Goal: Task Accomplishment & Management: Manage account settings

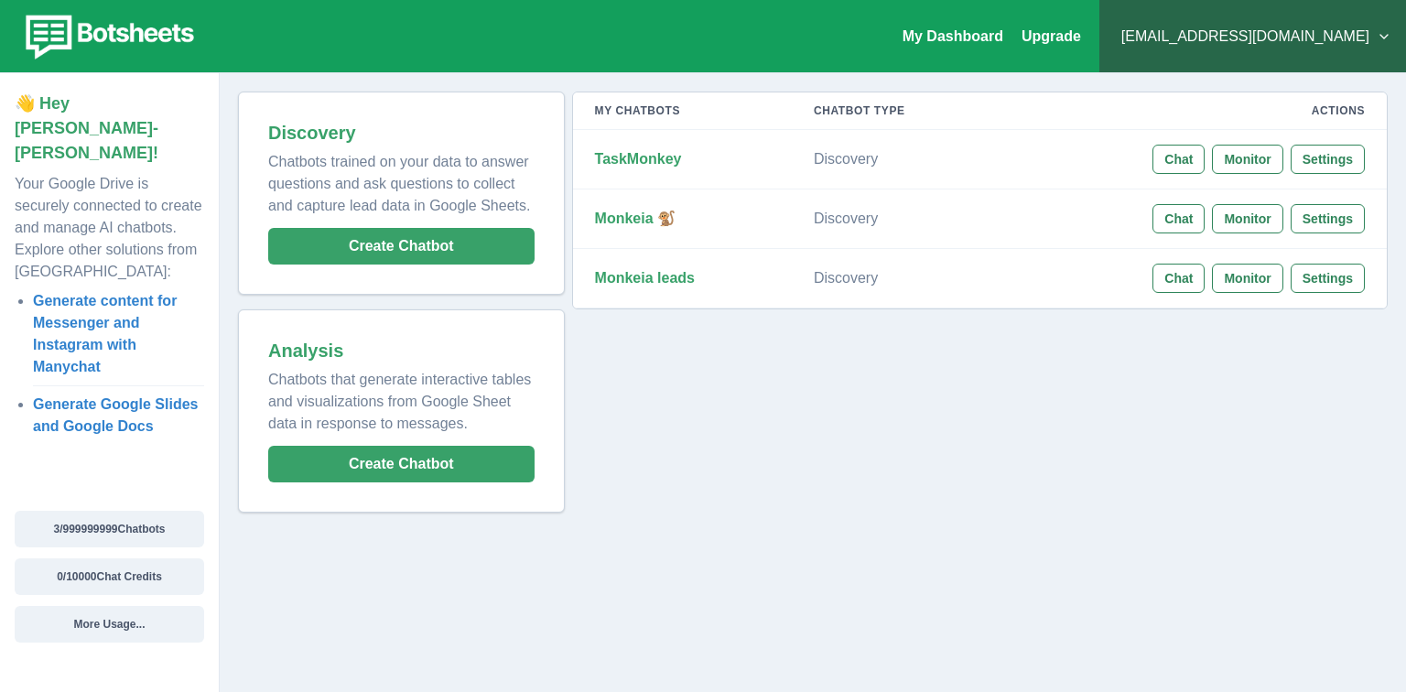
click at [1290, 51] on button "[EMAIL_ADDRESS][DOMAIN_NAME]" at bounding box center [1252, 36] width 277 height 37
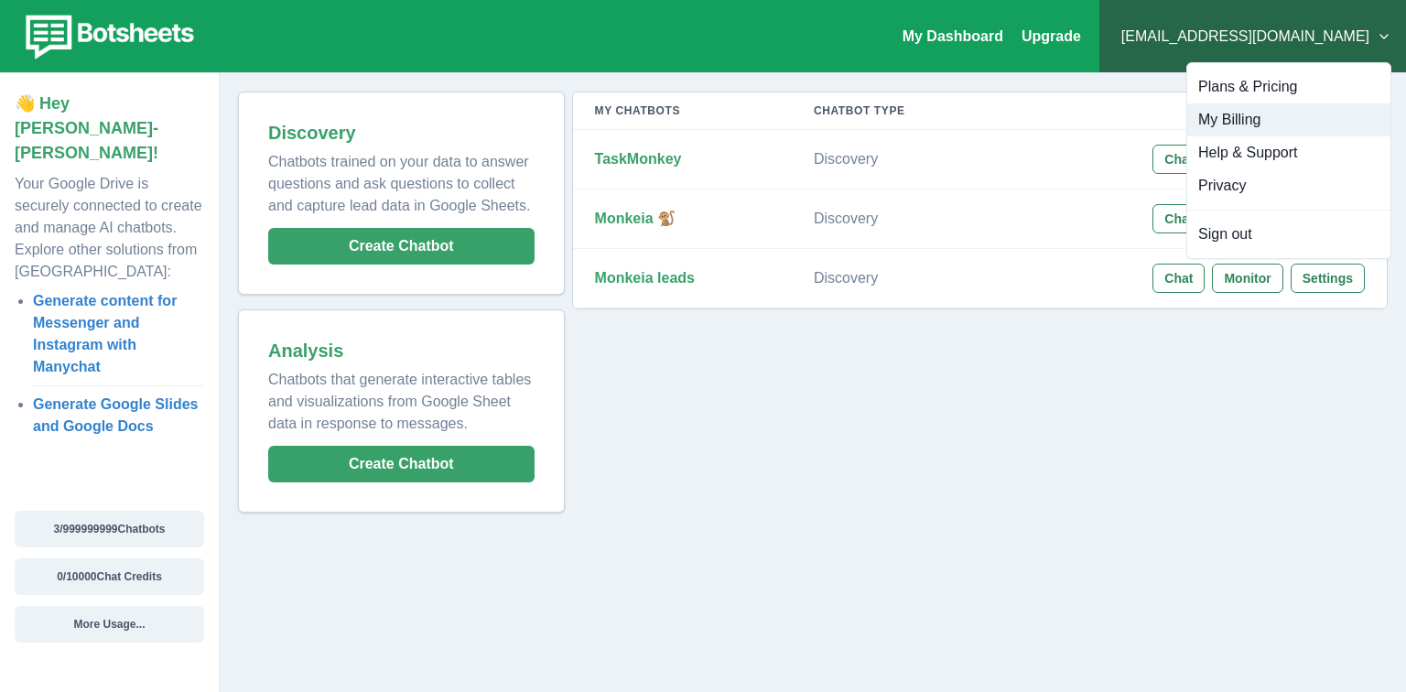
click at [1223, 118] on button "My Billing" at bounding box center [1288, 119] width 203 height 33
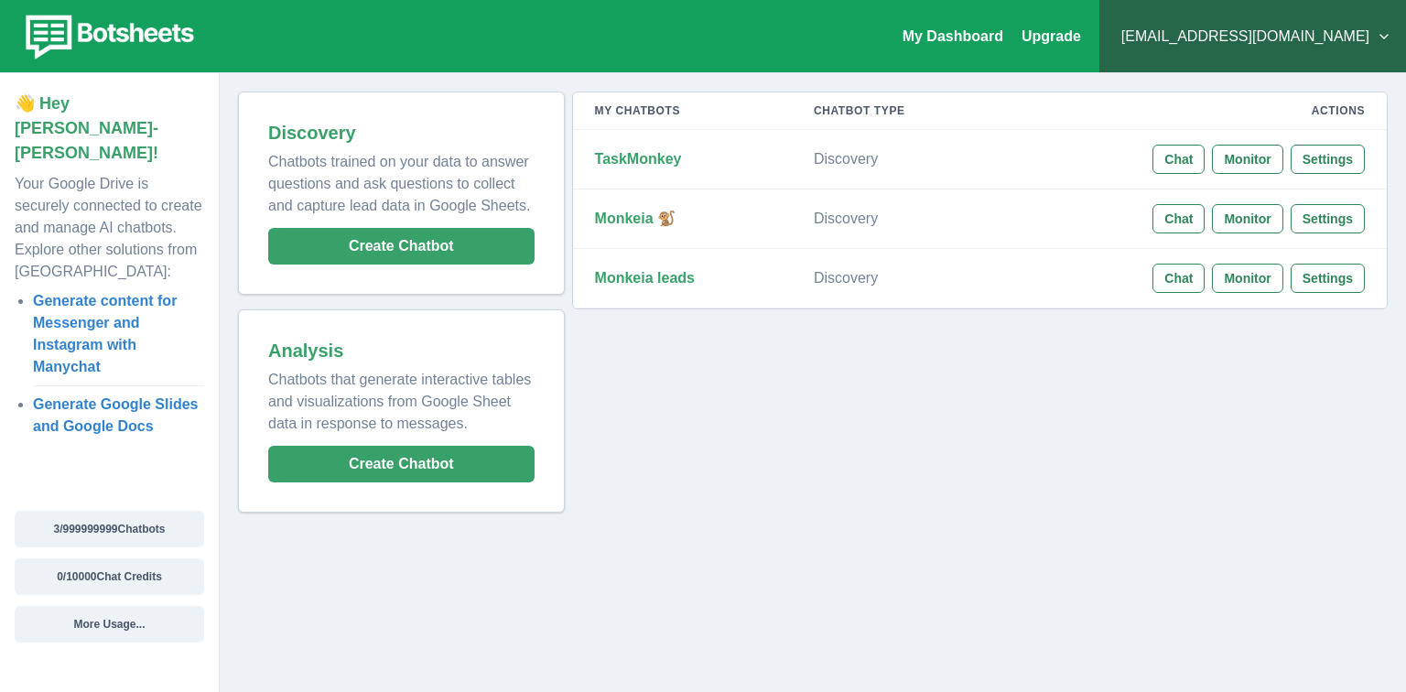
click at [1354, 35] on button "[EMAIL_ADDRESS][DOMAIN_NAME]" at bounding box center [1252, 36] width 277 height 37
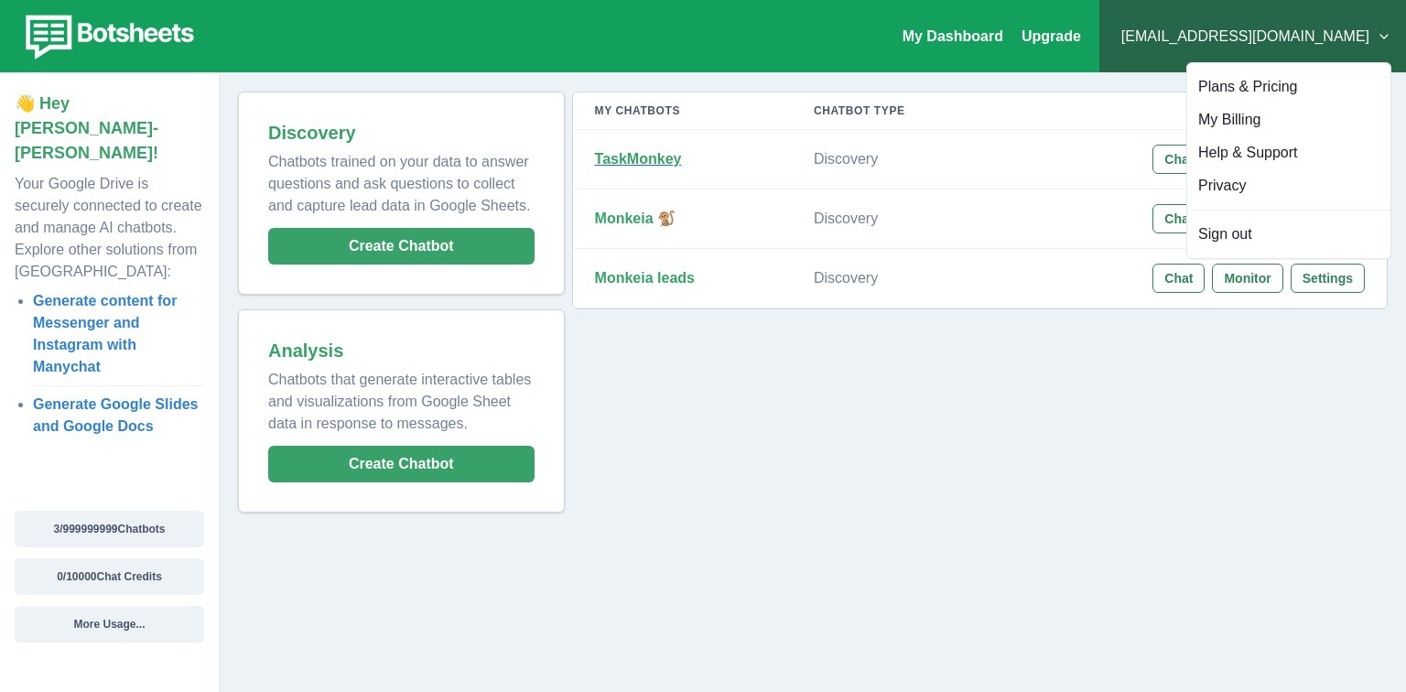
click at [689, 165] on p "TaskMonkey" at bounding box center [682, 159] width 175 height 18
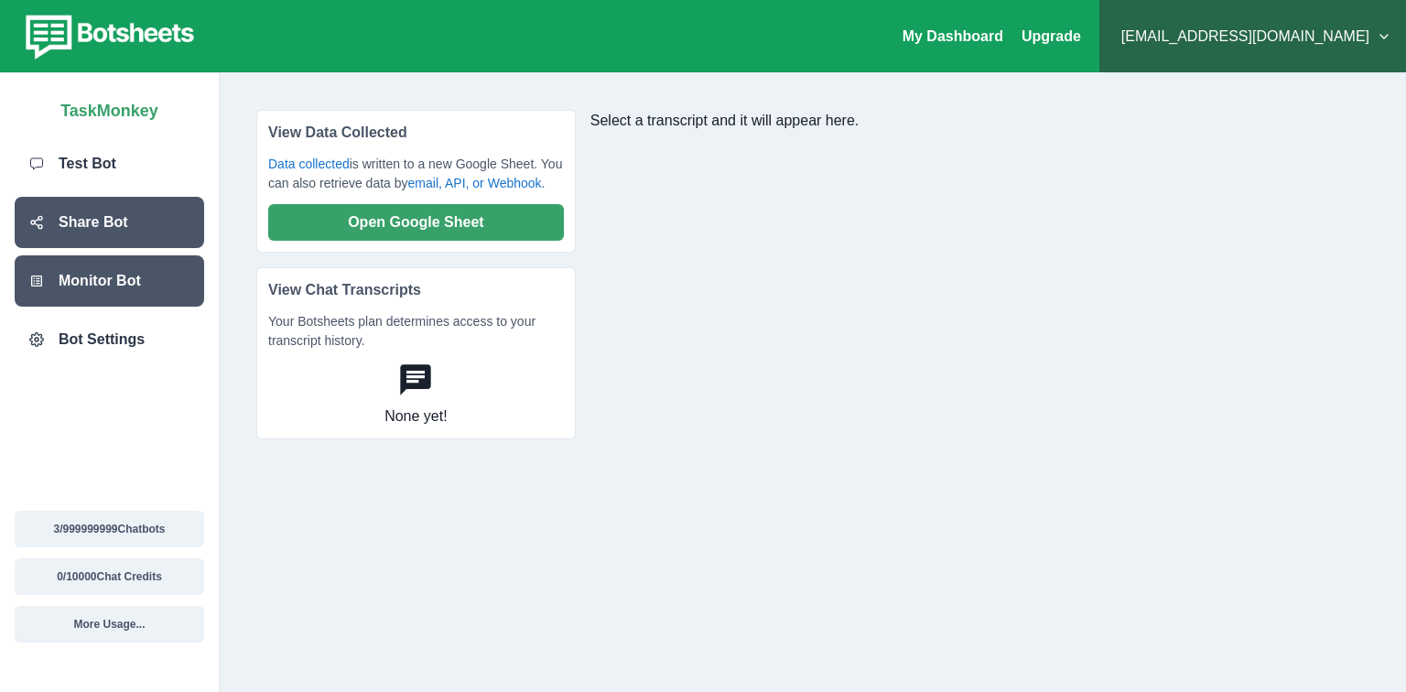
click at [81, 229] on p "Share Bot" at bounding box center [94, 222] width 70 height 22
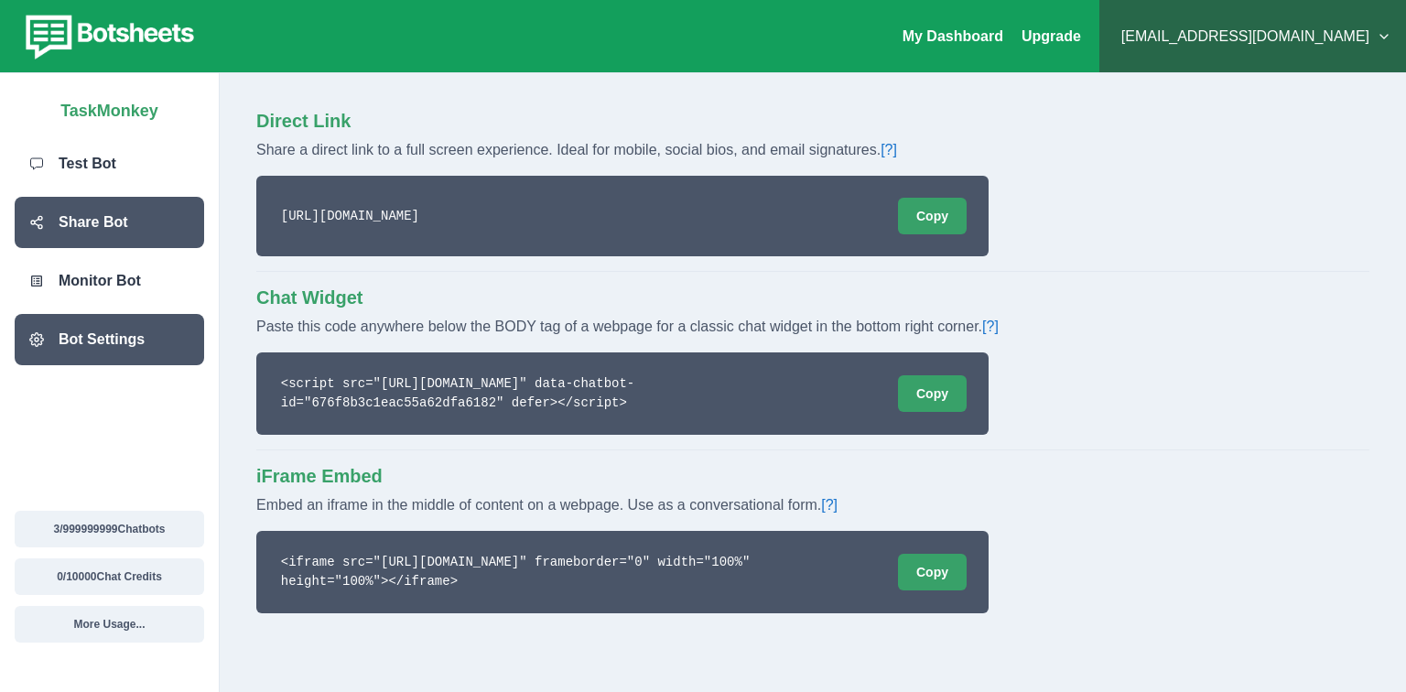
click at [120, 329] on p "Bot Settings" at bounding box center [102, 340] width 86 height 22
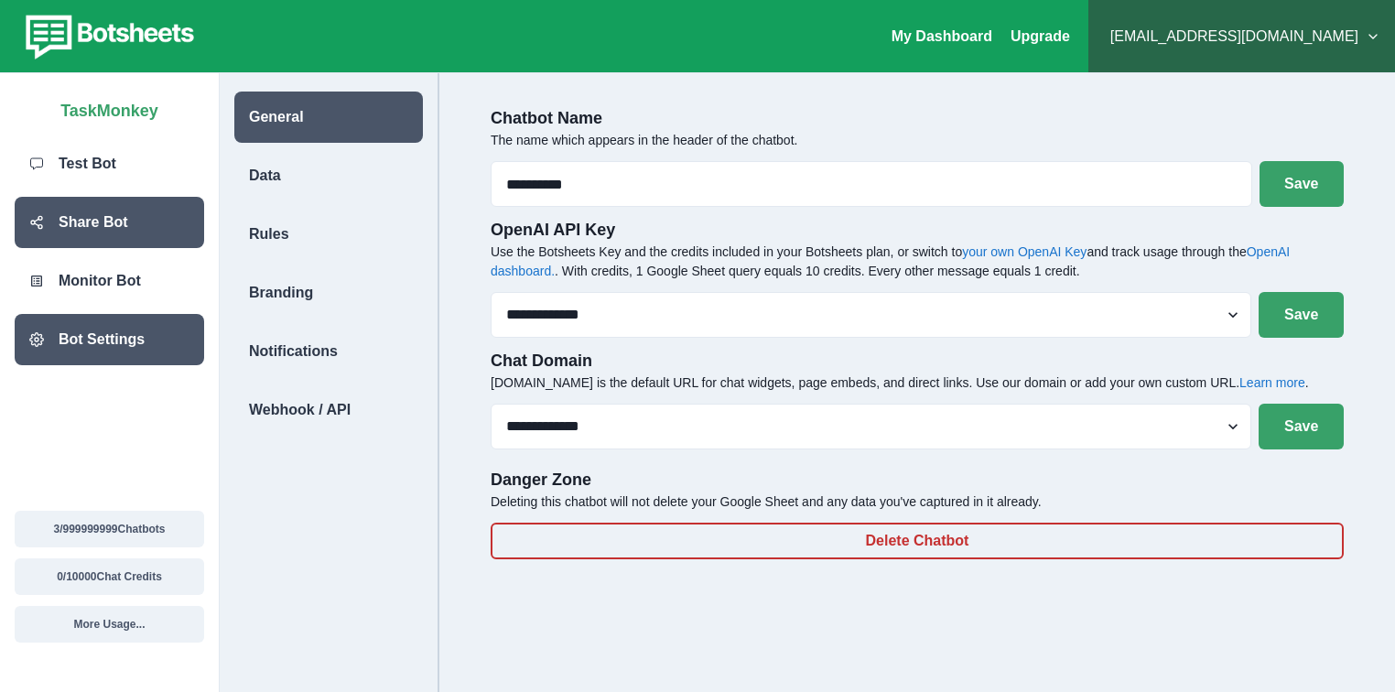
click at [118, 210] on div "Share Bot" at bounding box center [109, 222] width 189 height 51
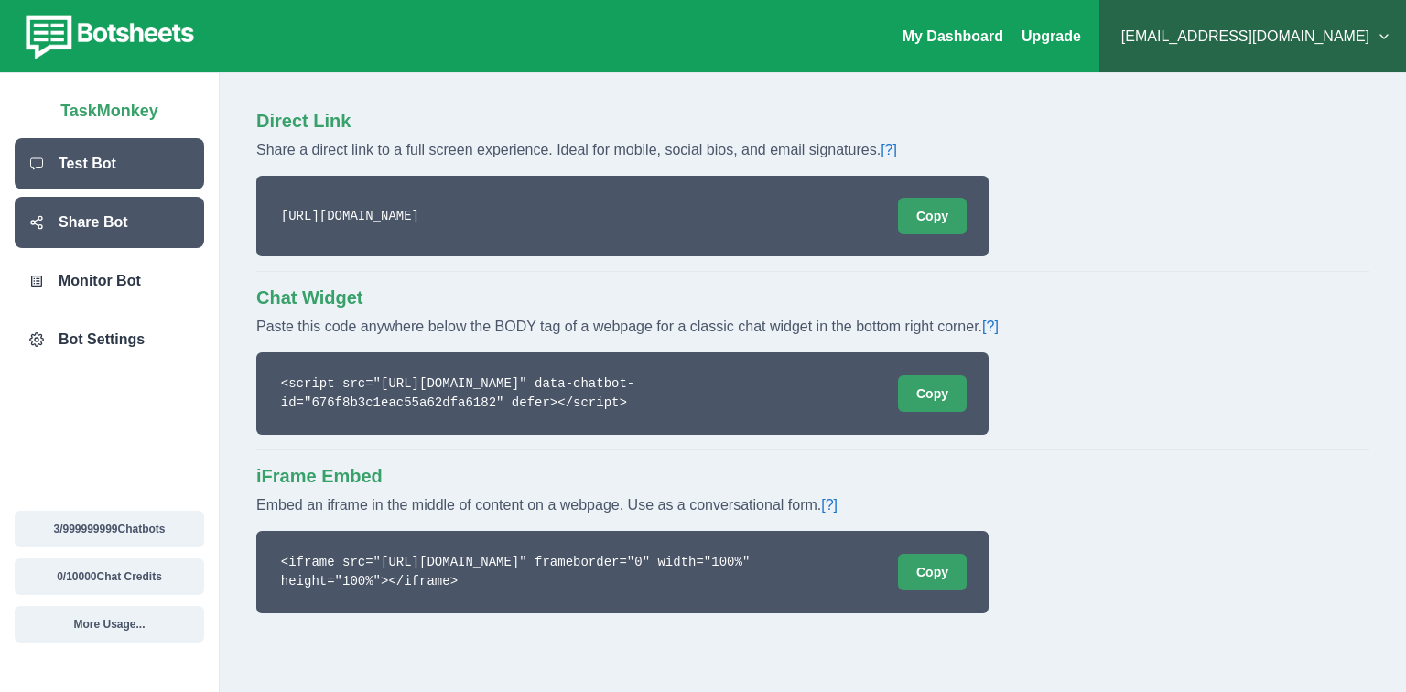
click at [117, 176] on div "Test Bot" at bounding box center [109, 163] width 189 height 51
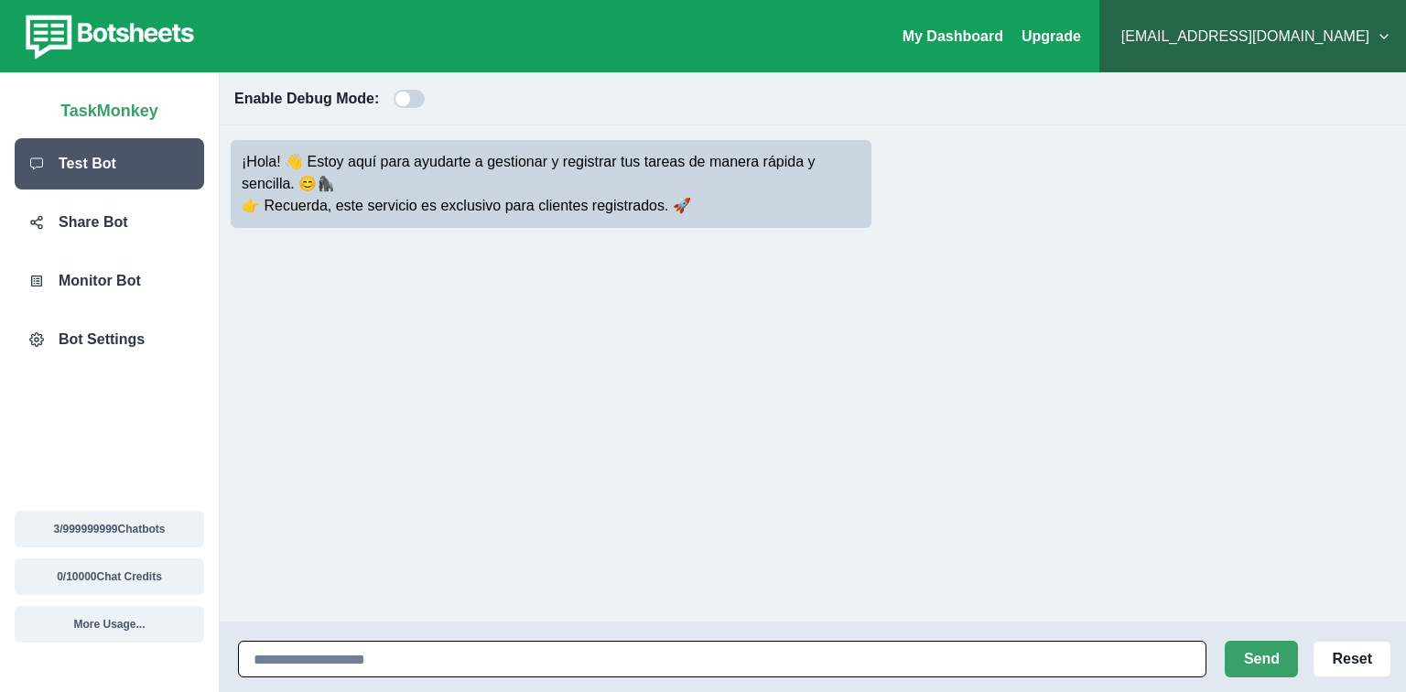
click at [450, 667] on input at bounding box center [722, 659] width 968 height 37
type input "*******"
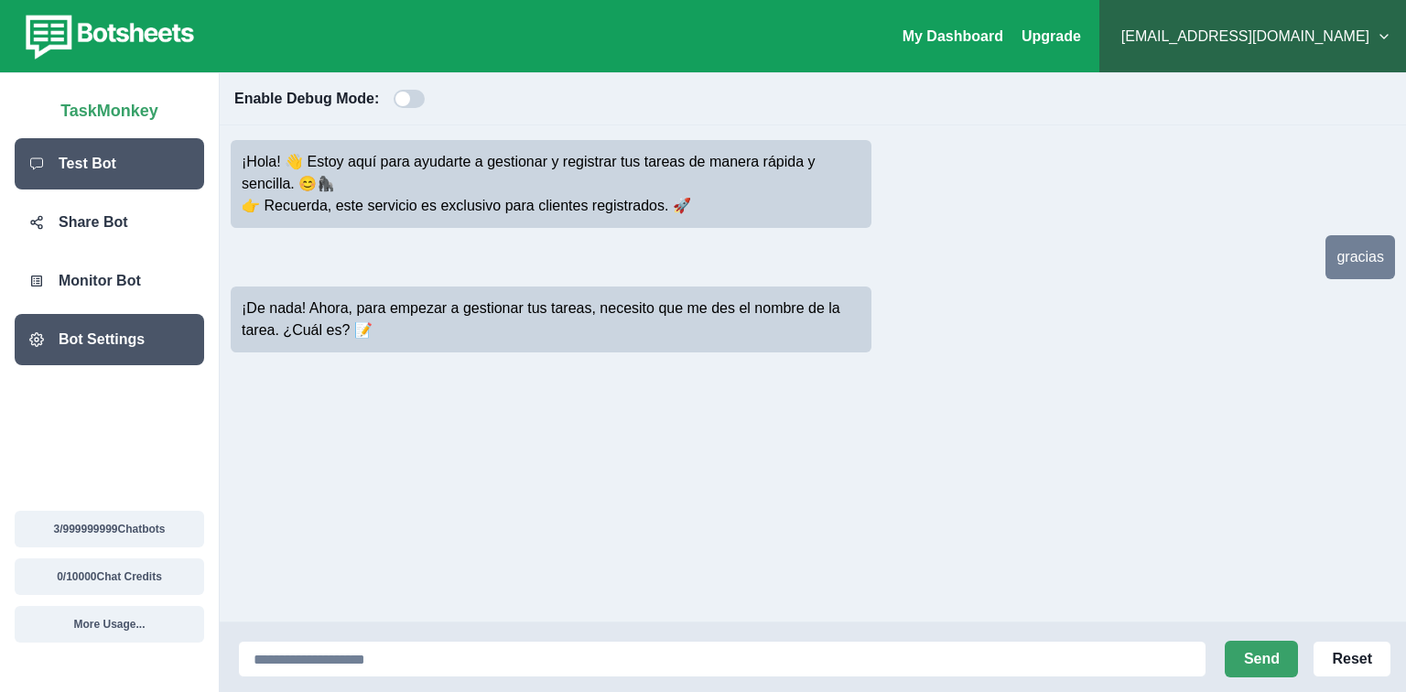
click at [116, 329] on p "Bot Settings" at bounding box center [102, 340] width 86 height 22
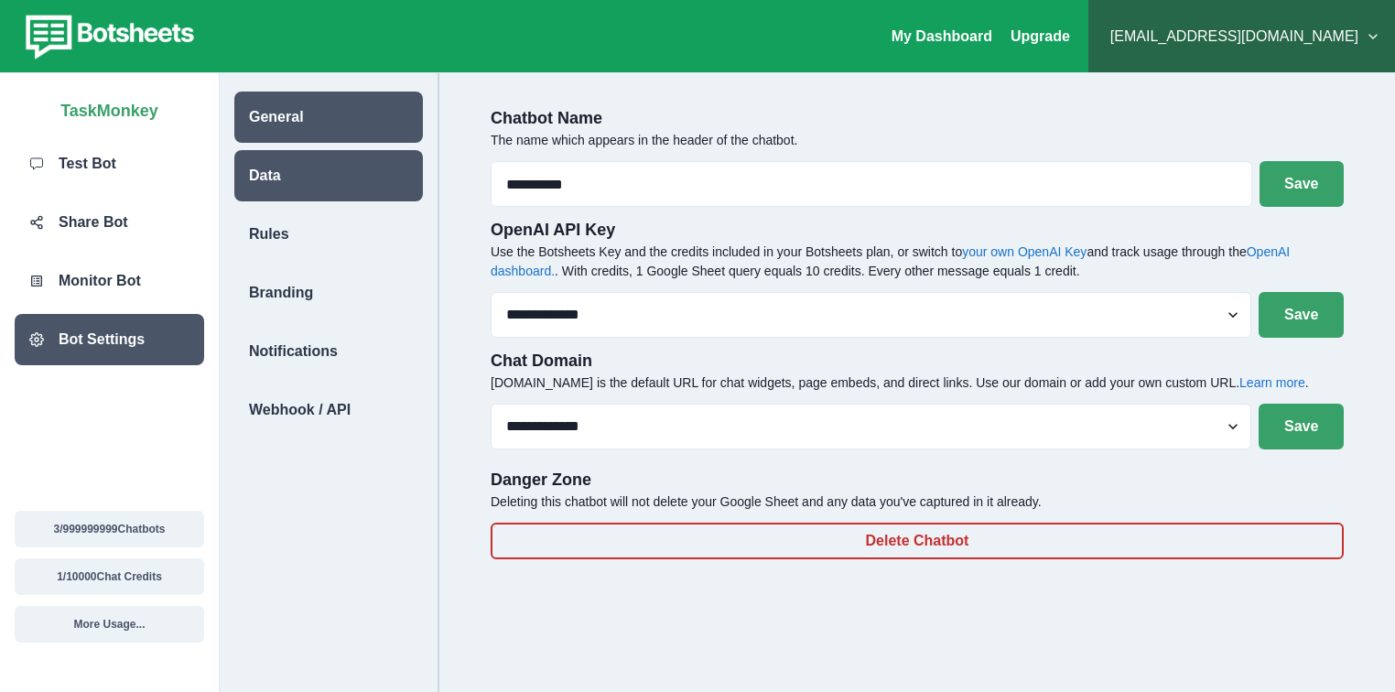
click at [266, 178] on p "Data" at bounding box center [265, 176] width 32 height 22
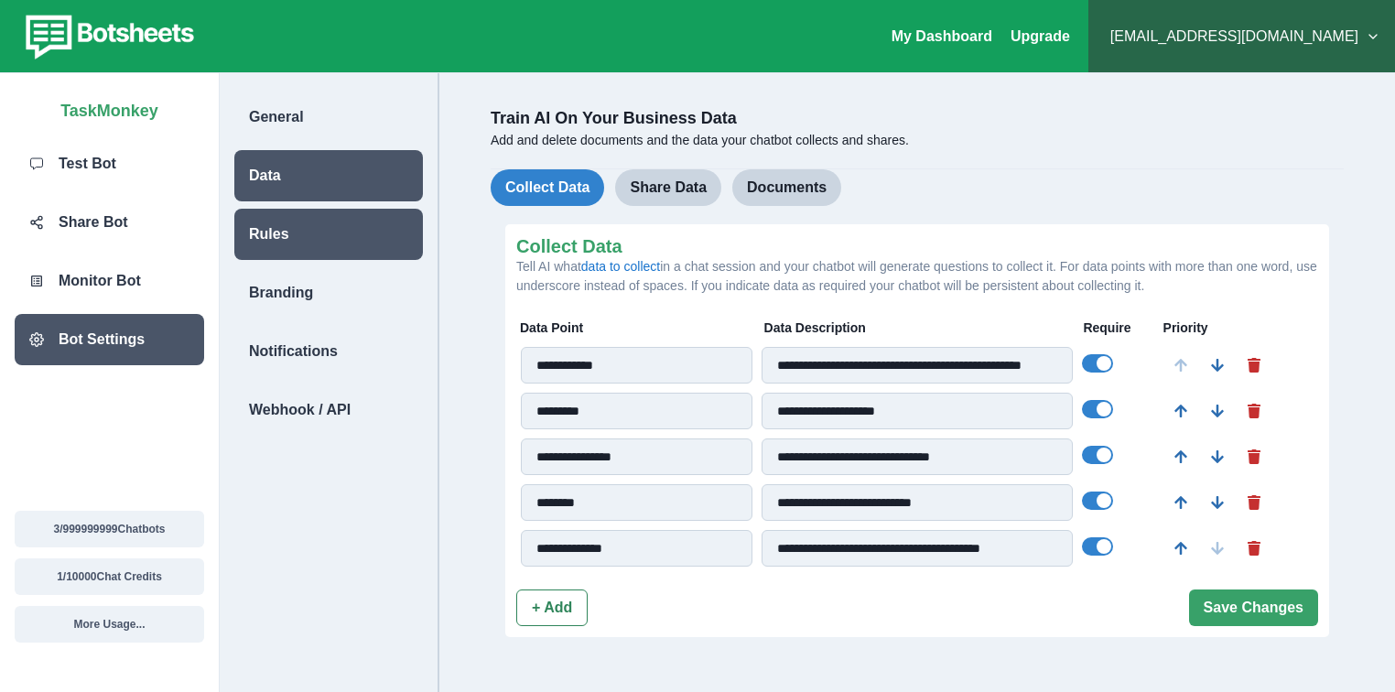
click at [271, 237] on p "Rules" at bounding box center [269, 234] width 40 height 22
select select "*******"
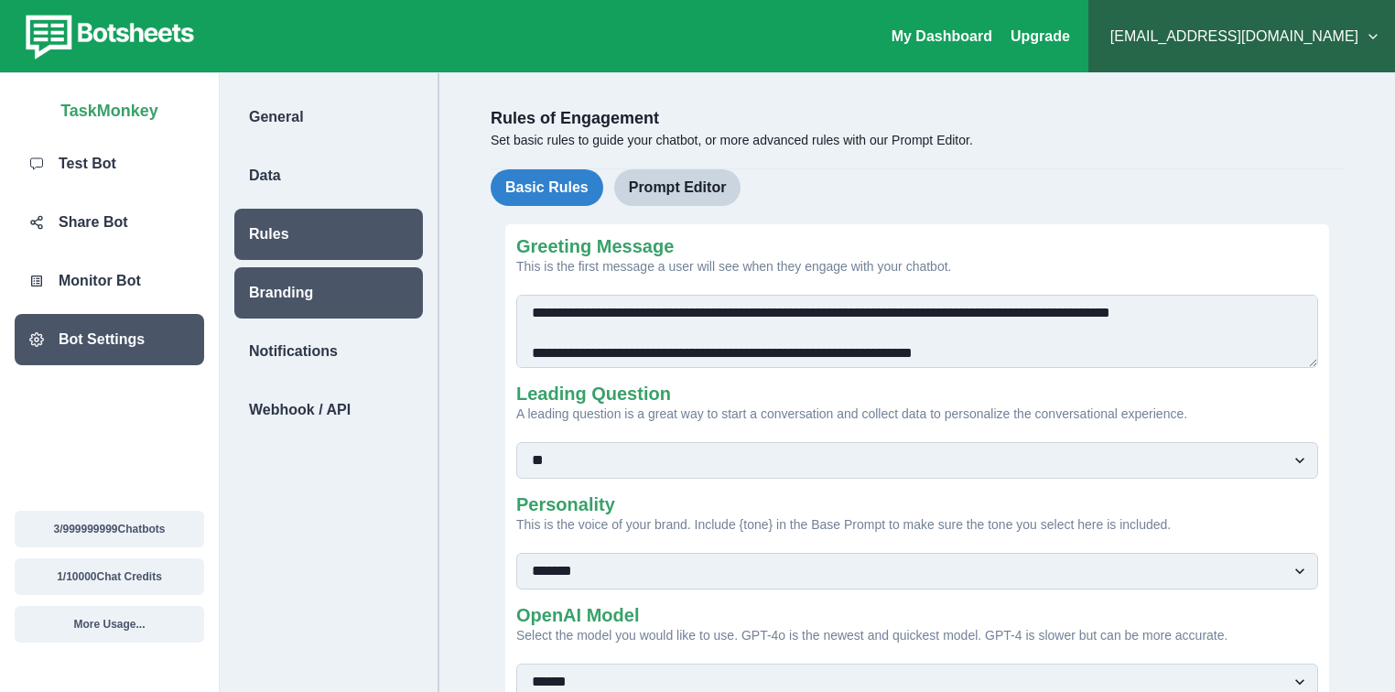
click at [272, 298] on p "Branding" at bounding box center [281, 293] width 64 height 22
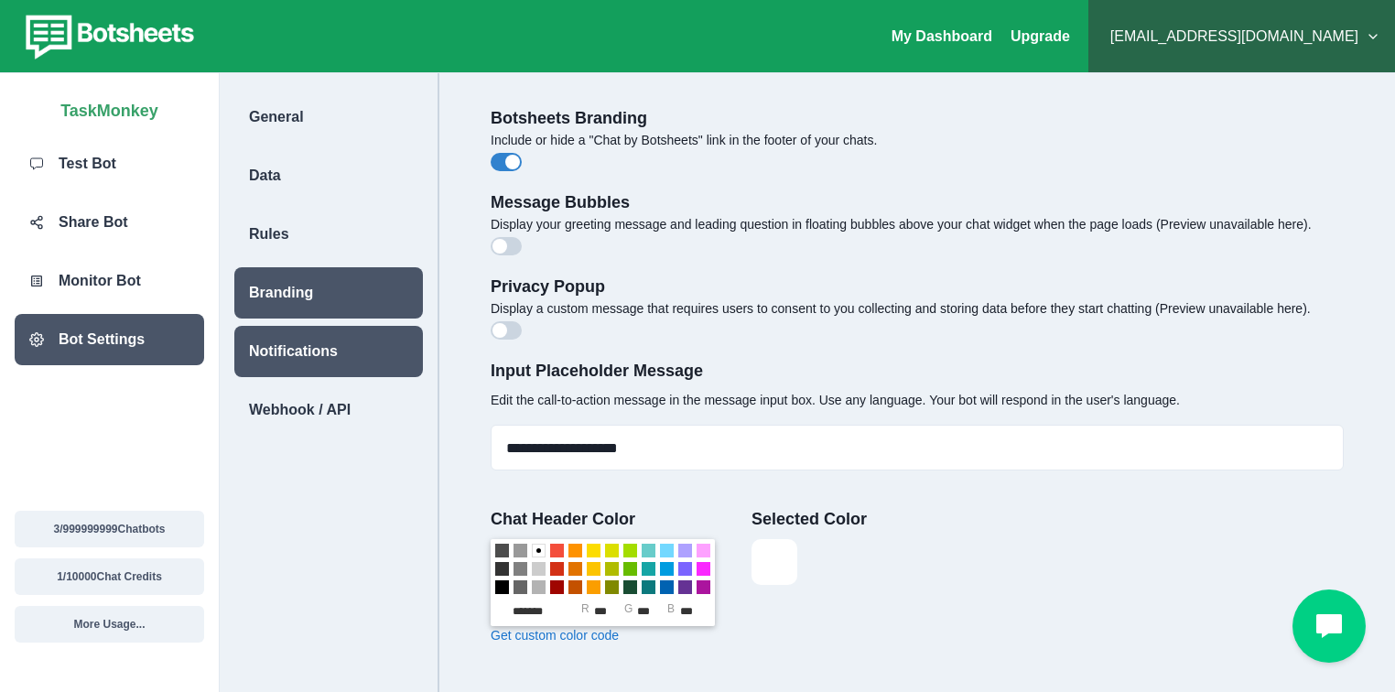
click at [286, 344] on p "Notifications" at bounding box center [293, 351] width 89 height 22
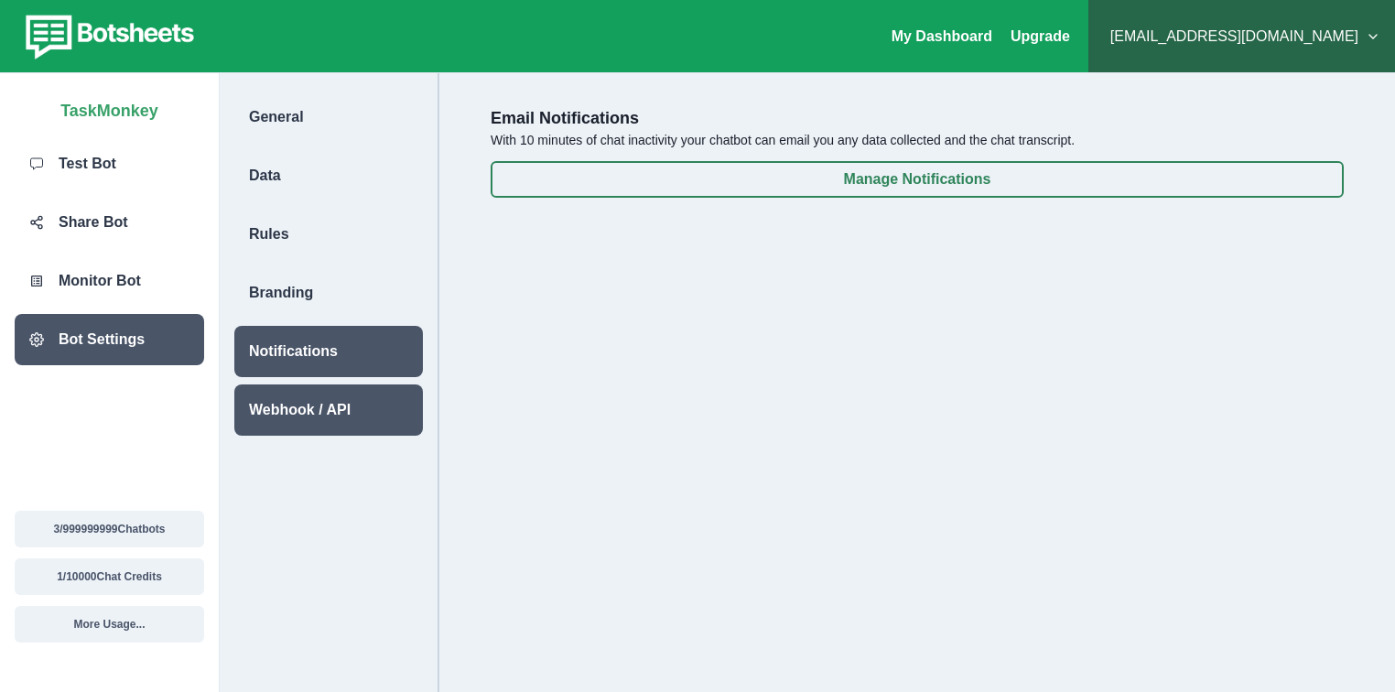
click at [308, 401] on p "Webhook / API" at bounding box center [300, 410] width 102 height 22
